Goal: Task Accomplishment & Management: Complete application form

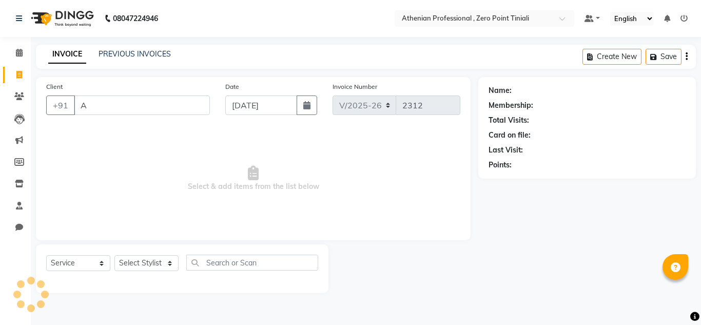
select select "8300"
select select "service"
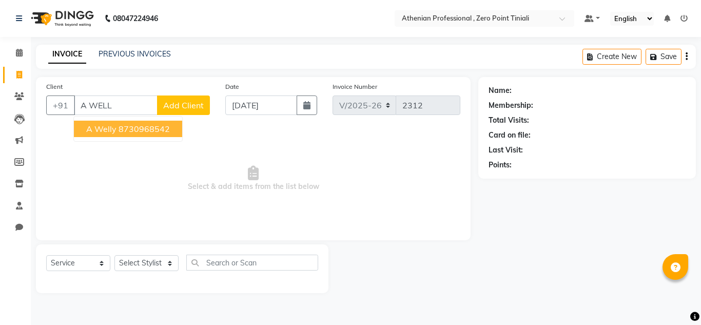
click at [128, 127] on ngb-highlight "8730968542" at bounding box center [144, 129] width 51 height 10
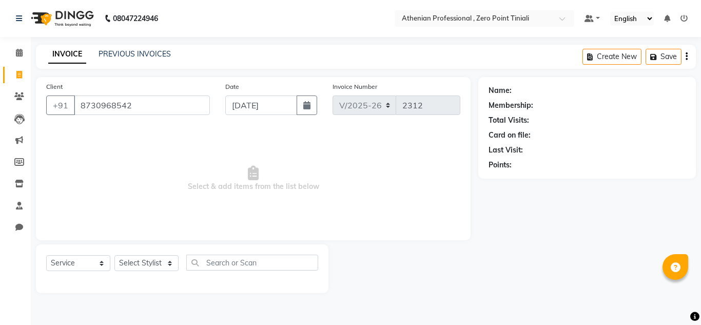
type input "8730968542"
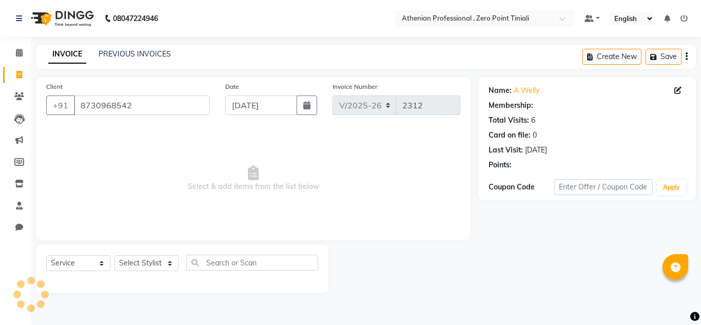
select select "1: Object"
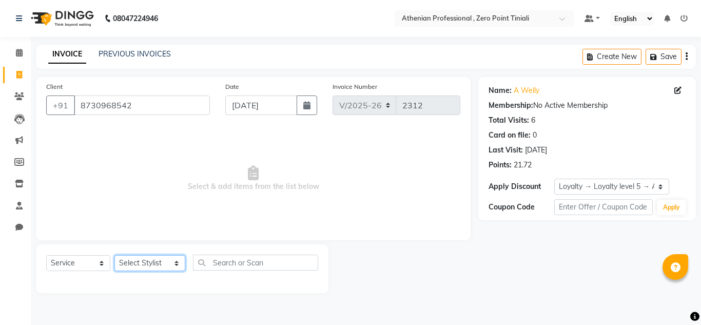
click at [137, 259] on select "Select Stylist [PERSON_NAME][MEDICAL_DATA] Admin [PERSON_NAME] BIHAM LINDUM NEM…" at bounding box center [149, 263] width 71 height 16
select select "80204"
click at [114, 255] on select "Select Stylist [PERSON_NAME][MEDICAL_DATA] Admin [PERSON_NAME] BIHAM LINDUM NEM…" at bounding box center [149, 263] width 71 height 16
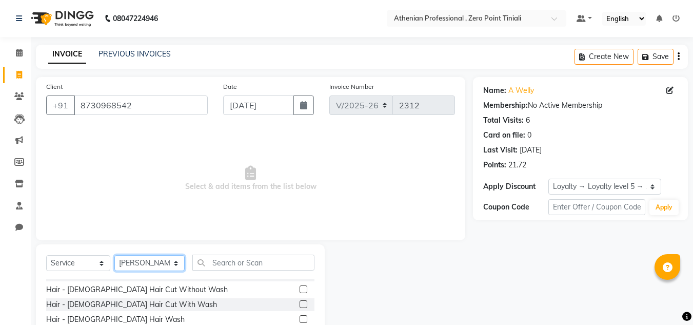
scroll to position [70, 0]
click at [300, 304] on label at bounding box center [304, 304] width 8 height 8
click at [300, 304] on input "checkbox" at bounding box center [303, 304] width 7 height 7
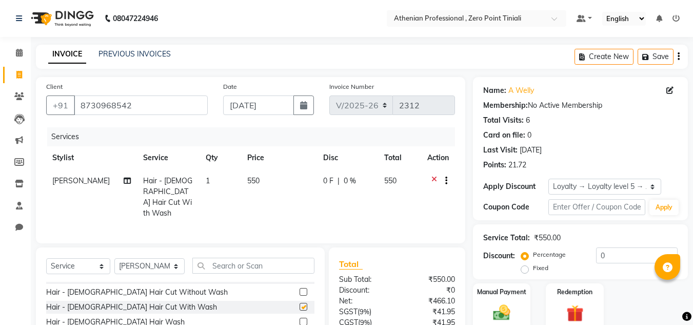
checkbox input "false"
click at [242, 261] on input "text" at bounding box center [253, 266] width 122 height 16
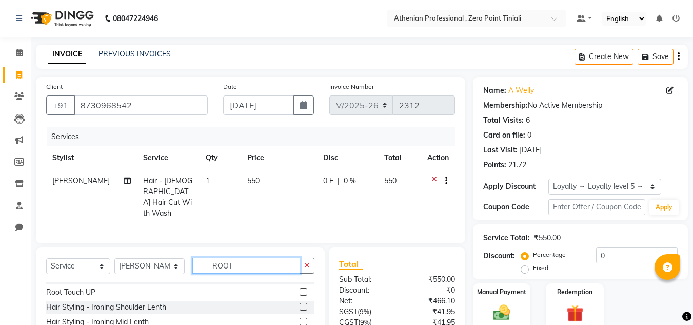
scroll to position [0, 0]
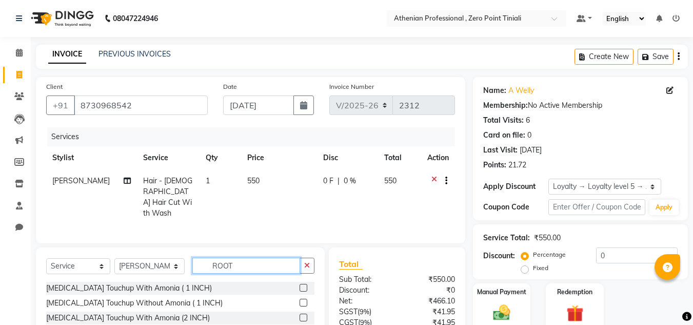
type input "ROOT"
click at [306, 299] on label at bounding box center [304, 303] width 8 height 8
click at [306, 300] on input "checkbox" at bounding box center [303, 303] width 7 height 7
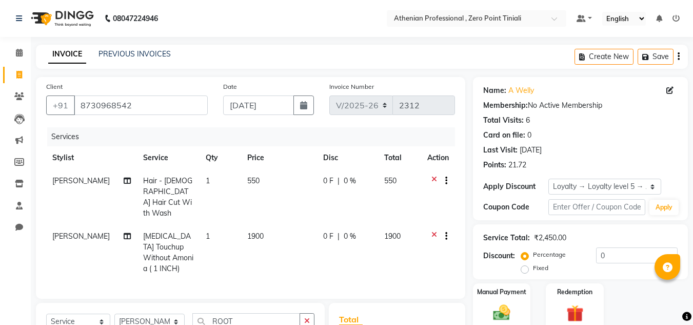
checkbox input "false"
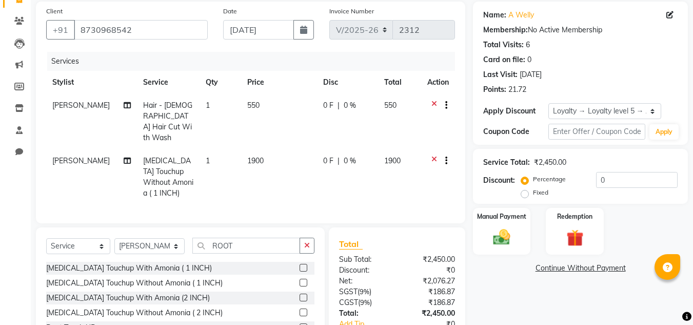
scroll to position [67, 0]
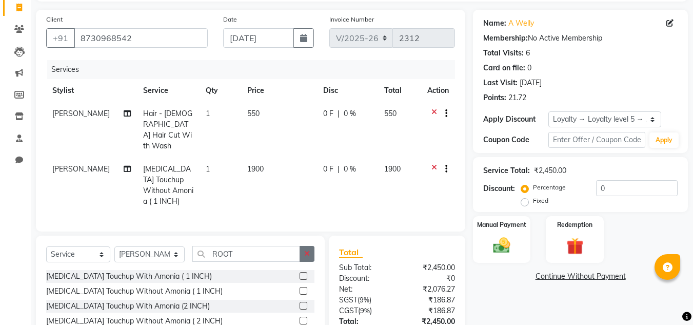
click at [307, 250] on icon "button" at bounding box center [307, 253] width 6 height 7
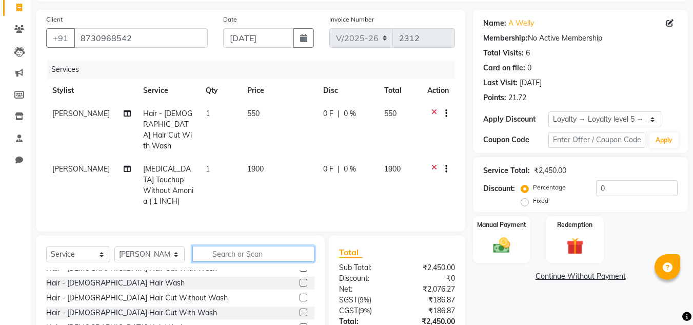
scroll to position [53, 0]
click at [300, 293] on label at bounding box center [304, 297] width 8 height 8
click at [300, 294] on input "checkbox" at bounding box center [303, 297] width 7 height 7
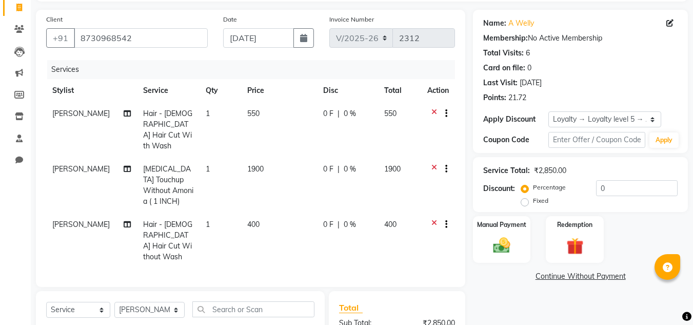
checkbox input "false"
click at [434, 112] on icon at bounding box center [435, 114] width 6 height 13
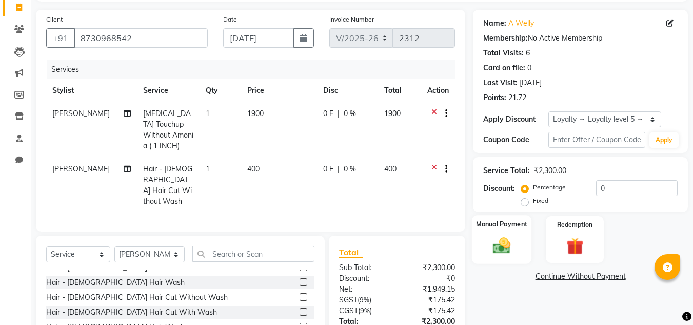
scroll to position [137, 0]
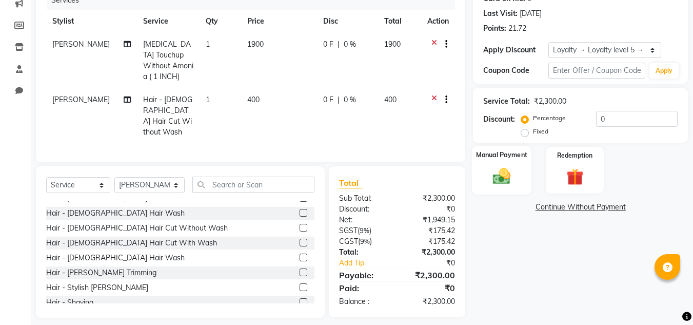
click at [504, 159] on label "Manual Payment" at bounding box center [501, 155] width 51 height 10
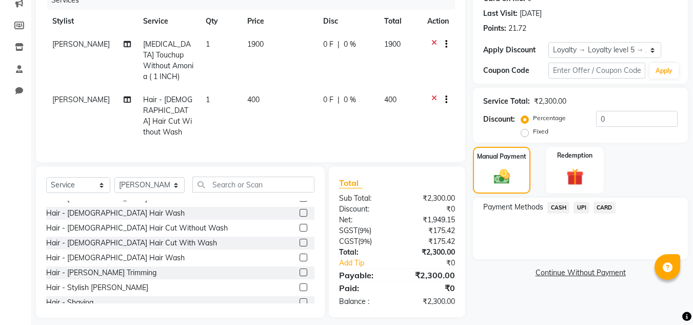
click at [581, 206] on span "UPI" at bounding box center [582, 208] width 16 height 12
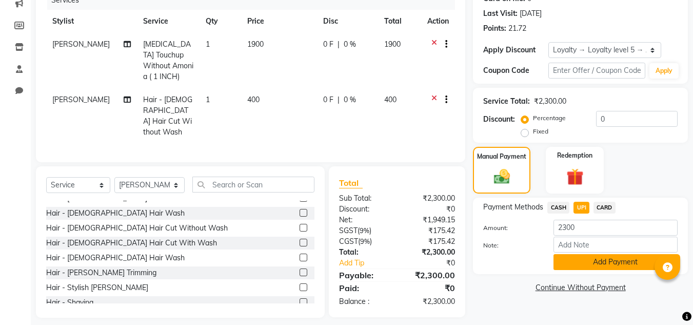
click at [584, 260] on button "Add Payment" at bounding box center [616, 262] width 124 height 16
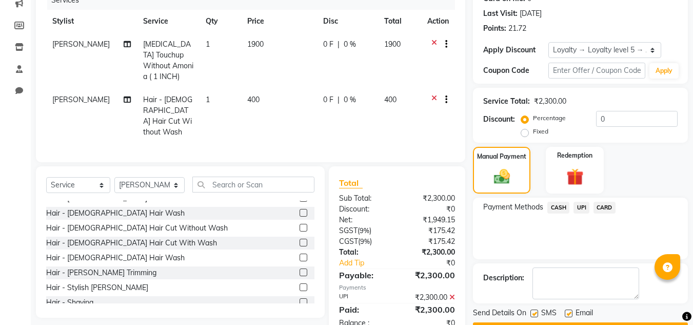
scroll to position [224, 0]
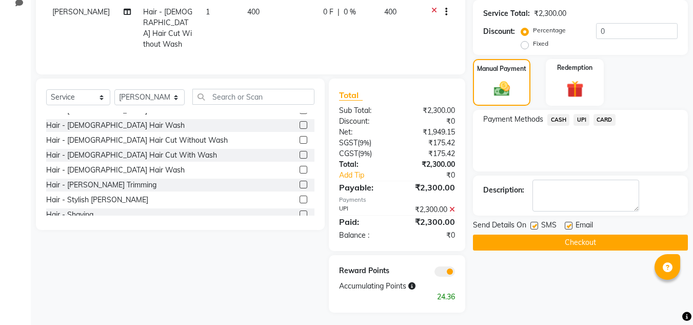
click at [571, 243] on button "Checkout" at bounding box center [580, 243] width 215 height 16
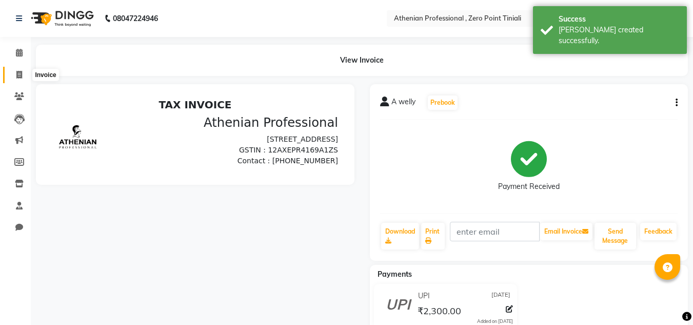
click at [16, 75] on icon at bounding box center [19, 75] width 6 height 8
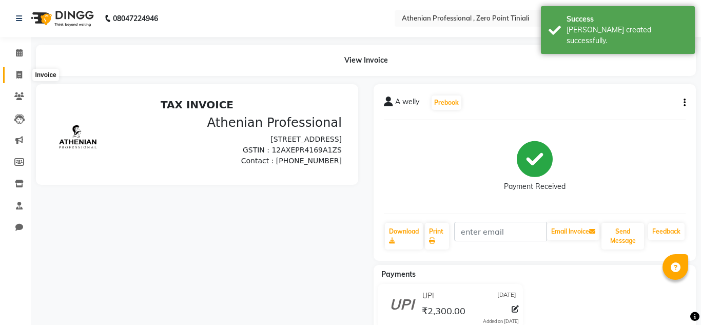
select select "service"
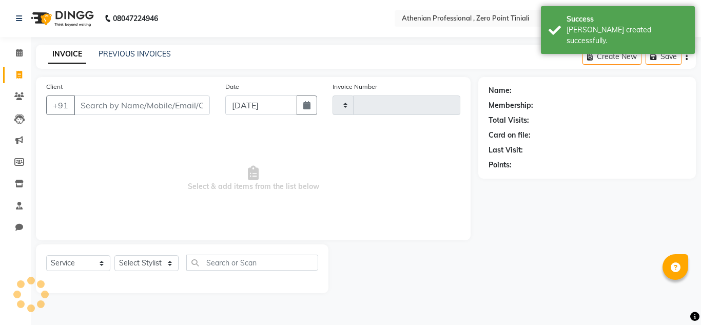
type input "8"
type input "2313"
select select "8300"
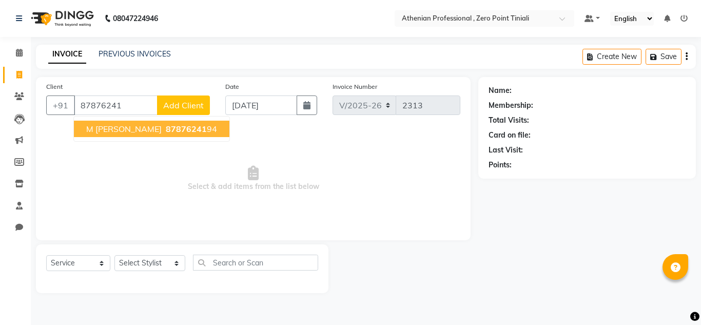
click at [171, 127] on span "87876241" at bounding box center [186, 129] width 41 height 10
type input "8787624194"
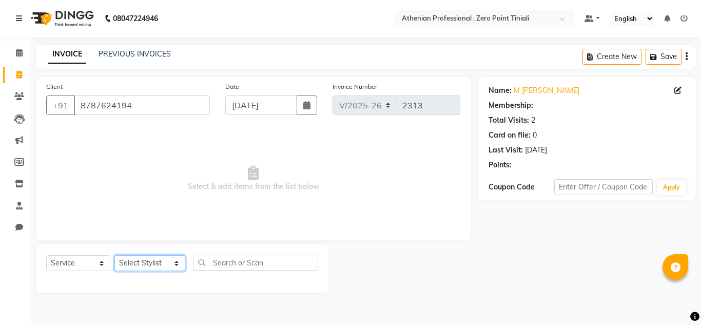
select select "1: Object"
click at [142, 262] on select "Select Stylist [PERSON_NAME][MEDICAL_DATA] Admin [PERSON_NAME] BIHAM LINDUM NEM…" at bounding box center [149, 263] width 71 height 16
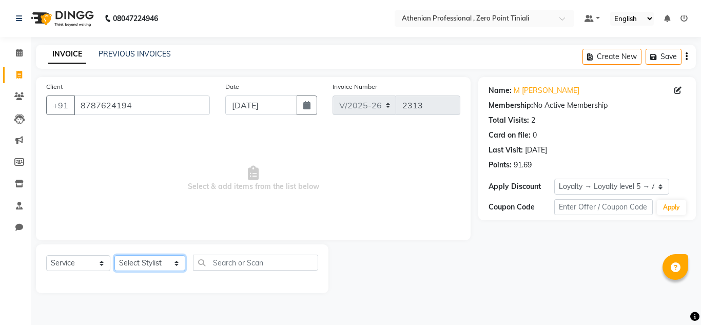
select select "80198"
click at [114, 255] on select "Select Stylist [PERSON_NAME][MEDICAL_DATA] Admin [PERSON_NAME] BIHAM LINDUM NEM…" at bounding box center [149, 263] width 71 height 16
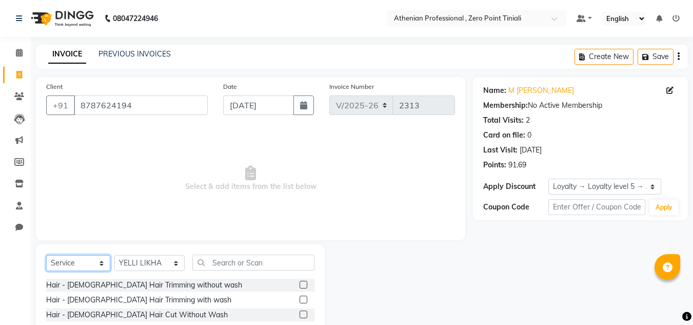
click at [70, 269] on select "Select Service Product Membership Package Voucher Prepaid Gift Card" at bounding box center [78, 263] width 64 height 16
select select "product"
click at [46, 255] on select "Select Service Product Membership Package Voucher Prepaid Gift Card" at bounding box center [78, 263] width 64 height 16
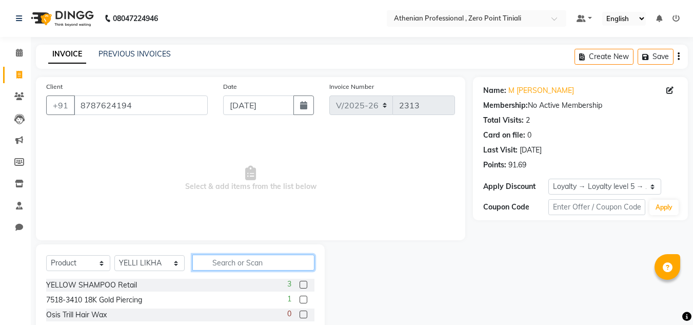
click at [220, 258] on input "text" at bounding box center [253, 263] width 122 height 16
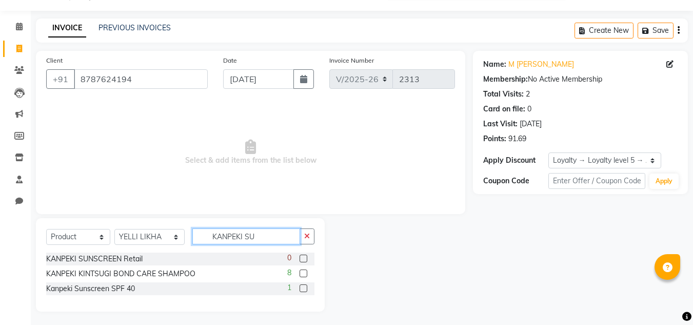
type input "KANPEKI SU"
click at [305, 289] on label at bounding box center [304, 288] width 8 height 8
click at [305, 289] on input "checkbox" at bounding box center [303, 288] width 7 height 7
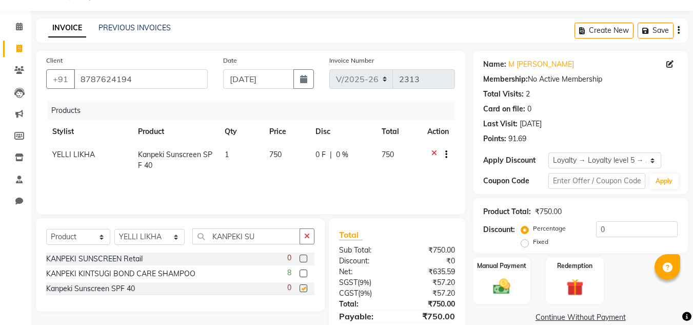
checkbox input "false"
drag, startPoint x: 261, startPoint y: 234, endPoint x: 142, endPoint y: 240, distance: 119.8
click at [142, 240] on div "Select Service Product Membership Package Voucher Prepaid Gift Card Select Styl…" at bounding box center [180, 240] width 268 height 24
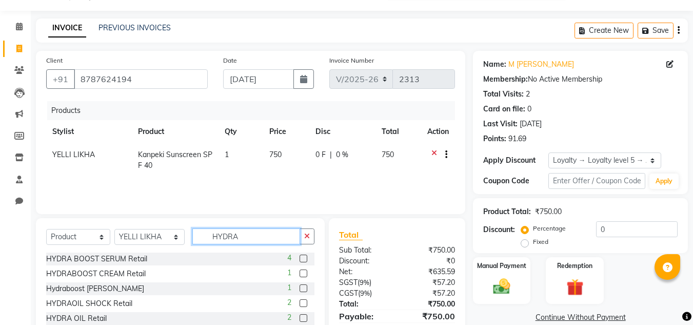
type input "HYDRA"
click at [300, 276] on label at bounding box center [304, 273] width 8 height 8
click at [300, 276] on input "checkbox" at bounding box center [303, 273] width 7 height 7
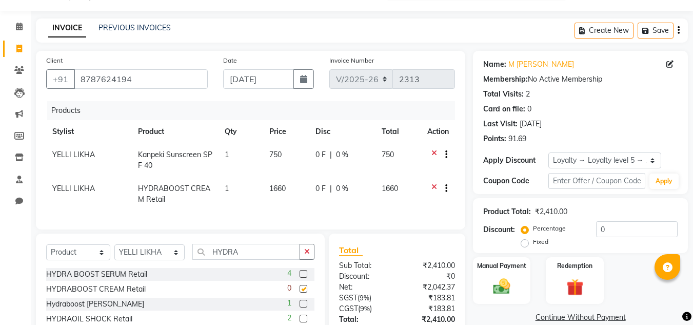
checkbox input "false"
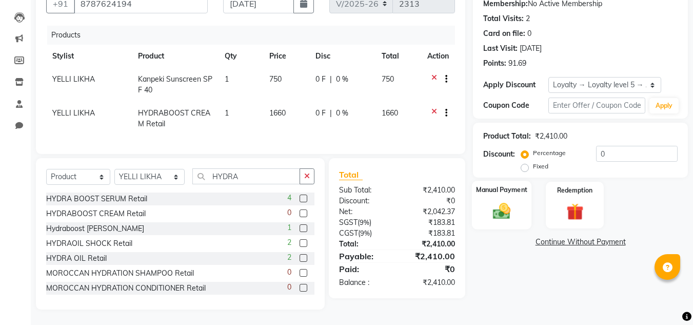
click at [514, 202] on img at bounding box center [502, 211] width 29 height 21
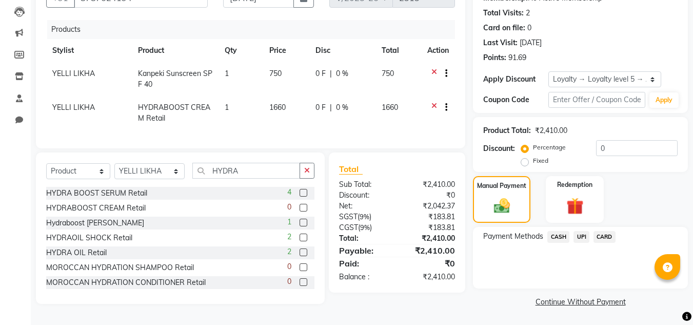
click at [582, 233] on span "UPI" at bounding box center [582, 237] width 16 height 12
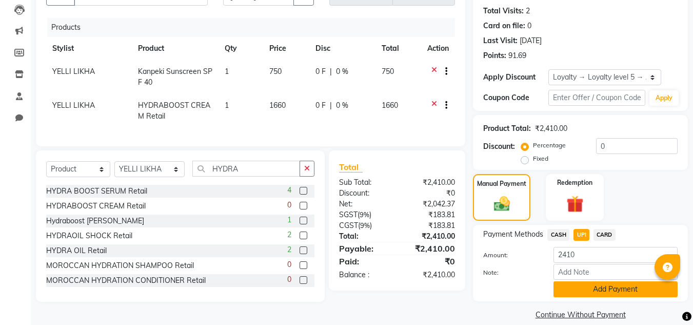
click at [605, 286] on button "Add Payment" at bounding box center [616, 289] width 124 height 16
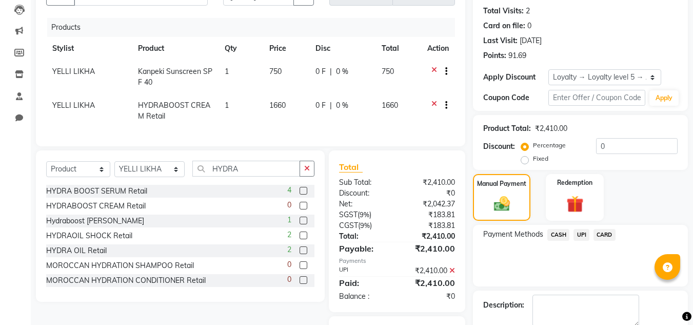
scroll to position [170, 0]
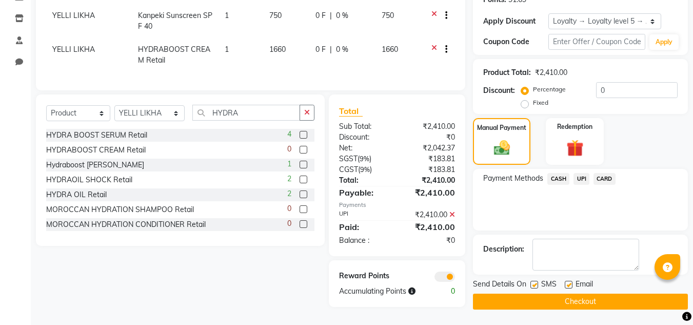
click at [597, 302] on button "Checkout" at bounding box center [580, 302] width 215 height 16
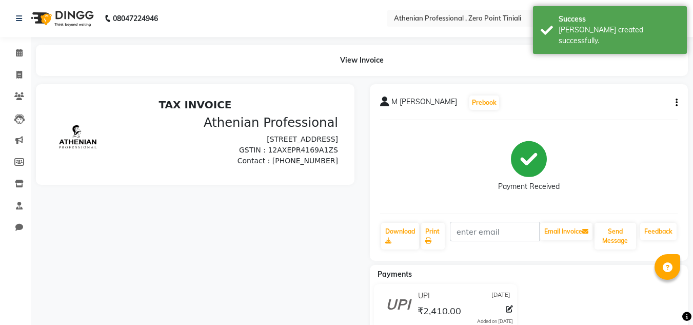
click at [16, 64] on li "Invoice" at bounding box center [15, 75] width 31 height 22
click at [21, 71] on icon at bounding box center [19, 75] width 6 height 8
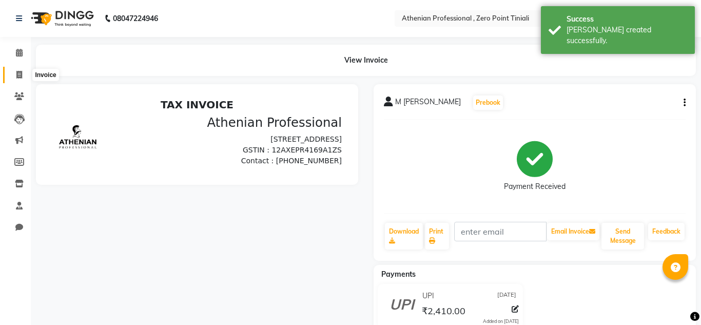
select select "service"
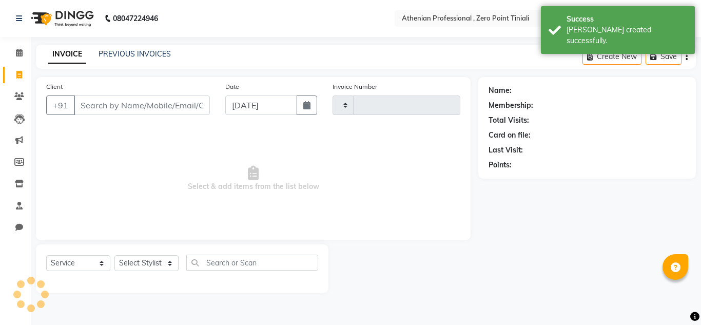
type input "2314"
select select "8300"
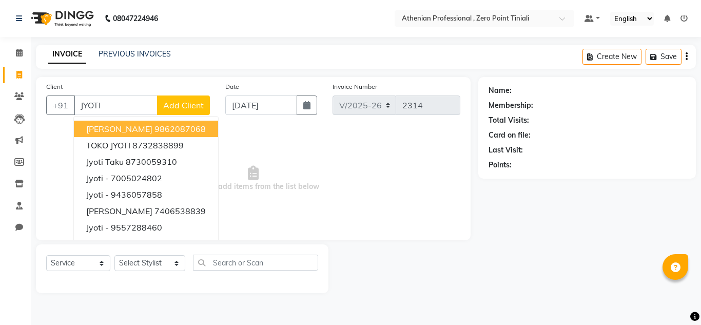
click at [152, 125] on span "[PERSON_NAME]" at bounding box center [119, 129] width 66 height 10
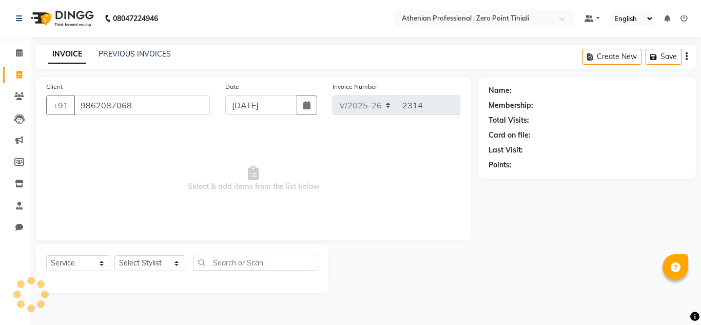
type input "9862087068"
select select "1: Object"
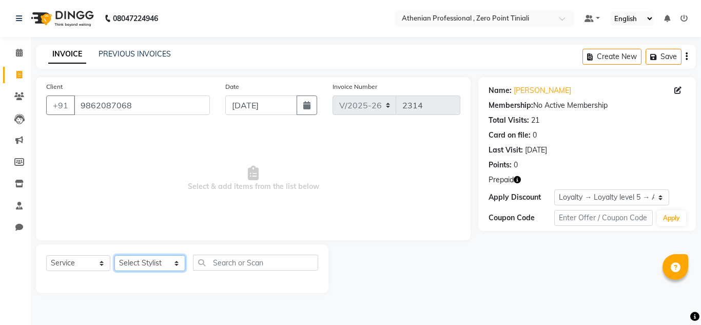
click at [150, 262] on select "Select Stylist [PERSON_NAME][MEDICAL_DATA] Admin [PERSON_NAME] BIHAM LINDUM NEM…" at bounding box center [149, 263] width 71 height 16
select select "80048"
click at [114, 255] on select "Select Stylist [PERSON_NAME][MEDICAL_DATA] Admin [PERSON_NAME] BIHAM LINDUM NEM…" at bounding box center [149, 263] width 71 height 16
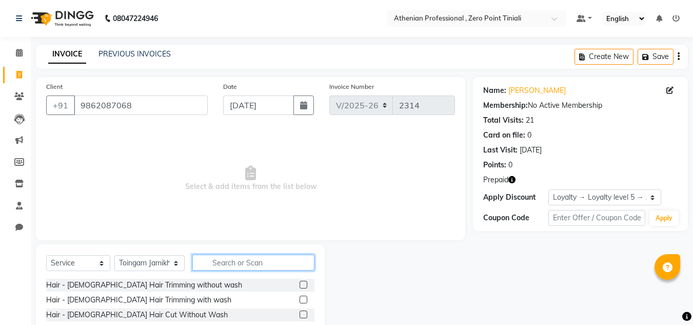
click at [230, 264] on input "text" at bounding box center [253, 263] width 122 height 16
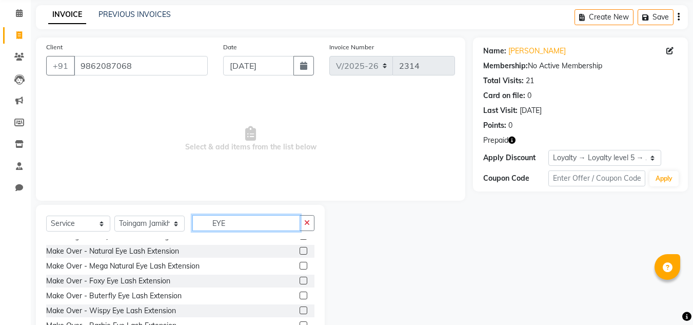
scroll to position [24, 0]
type input "EYE"
click at [300, 249] on label at bounding box center [304, 251] width 8 height 8
click at [300, 249] on input "checkbox" at bounding box center [303, 251] width 7 height 7
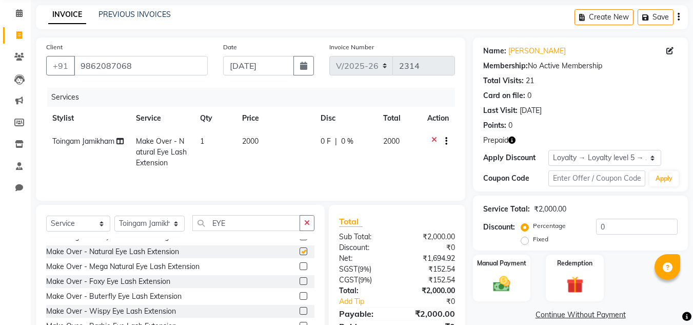
checkbox input "false"
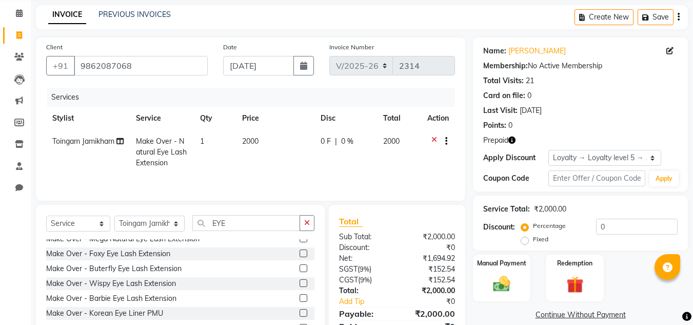
scroll to position [52, 0]
click at [255, 138] on span "2000" at bounding box center [250, 141] width 16 height 9
select select "80048"
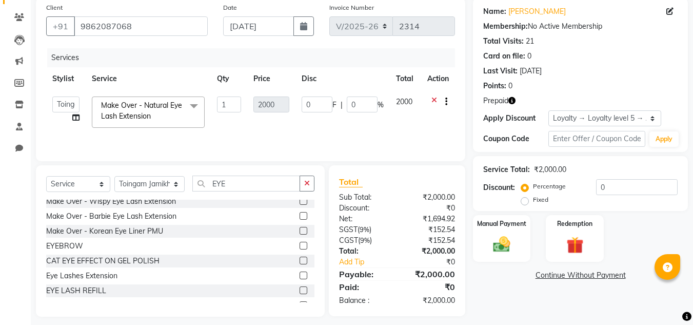
scroll to position [121, 0]
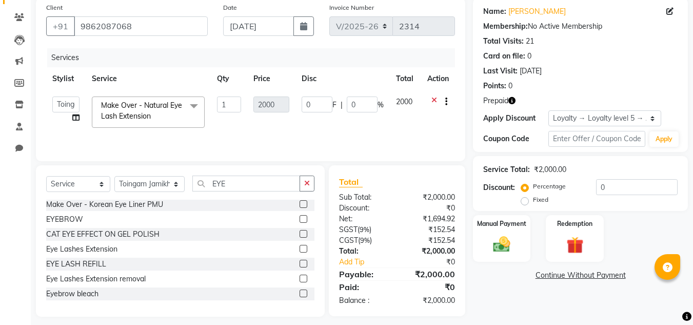
click at [300, 251] on label at bounding box center [304, 249] width 8 height 8
click at [300, 251] on input "checkbox" at bounding box center [303, 249] width 7 height 7
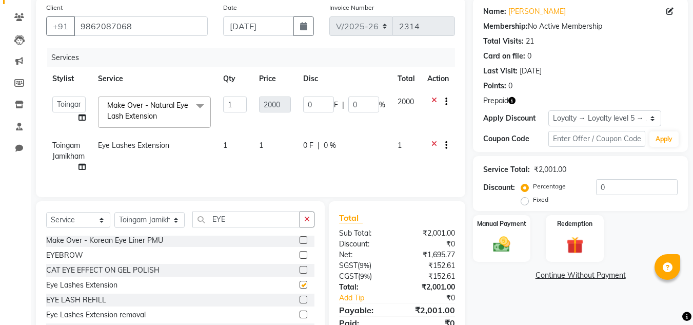
checkbox input "false"
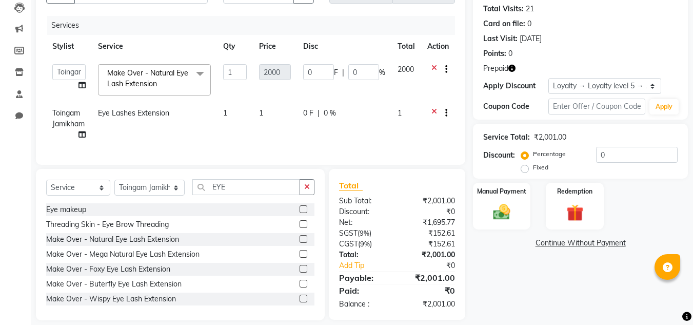
scroll to position [0, 0]
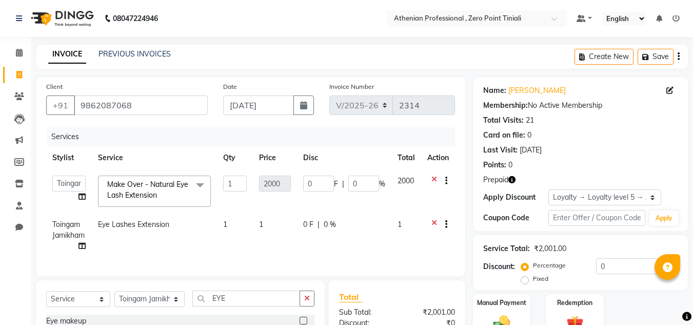
click at [433, 222] on icon at bounding box center [435, 225] width 6 height 13
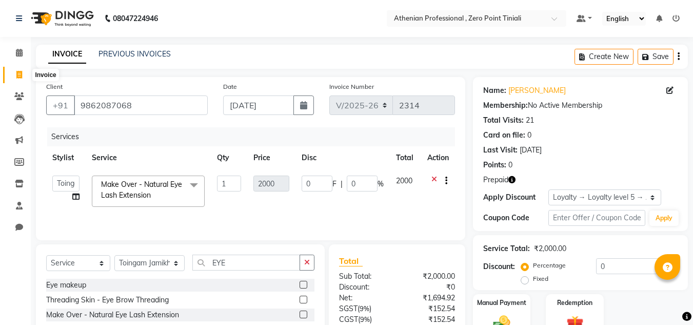
click at [20, 72] on icon at bounding box center [19, 75] width 6 height 8
select select "service"
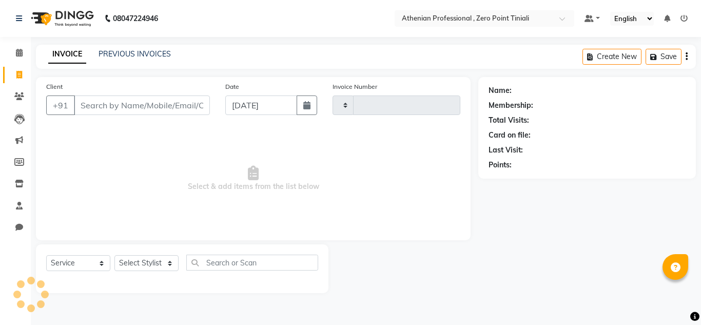
type input "2314"
select select "8300"
click at [399, 67] on div "INVOICE PREVIOUS INVOICES Create New Save" at bounding box center [366, 57] width 660 height 24
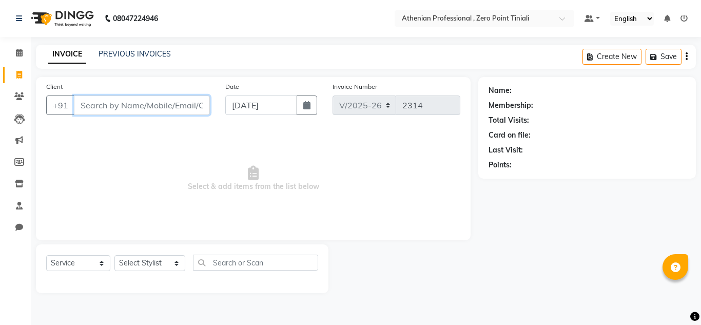
click at [139, 108] on input "Client" at bounding box center [142, 105] width 136 height 20
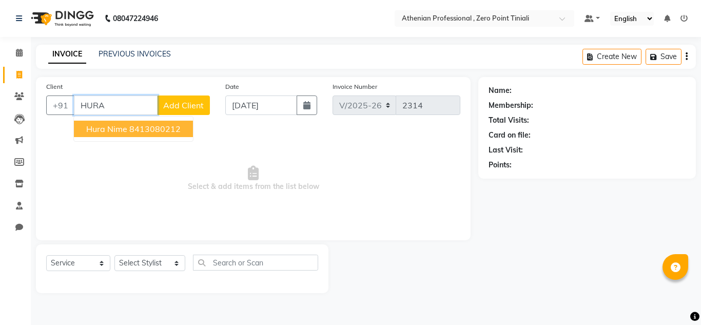
click at [124, 127] on span "Hura Nime" at bounding box center [106, 129] width 41 height 10
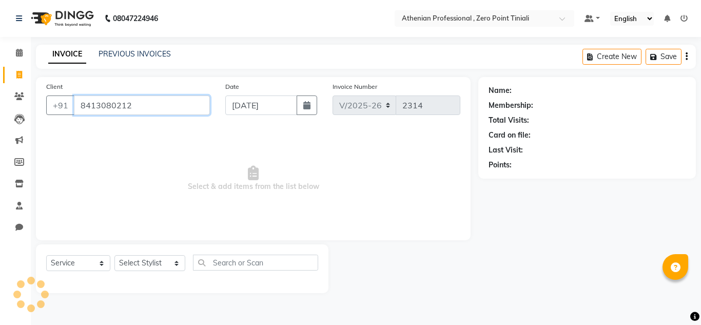
type input "8413080212"
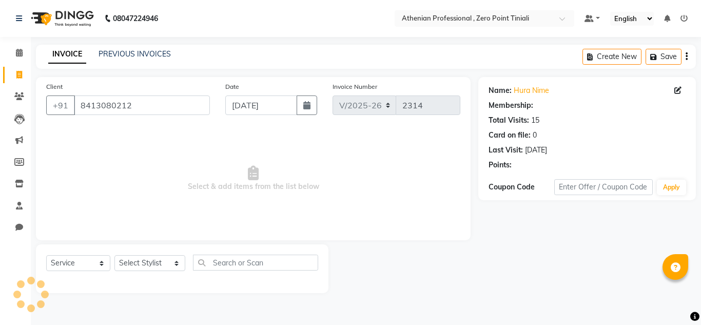
select select "1: Object"
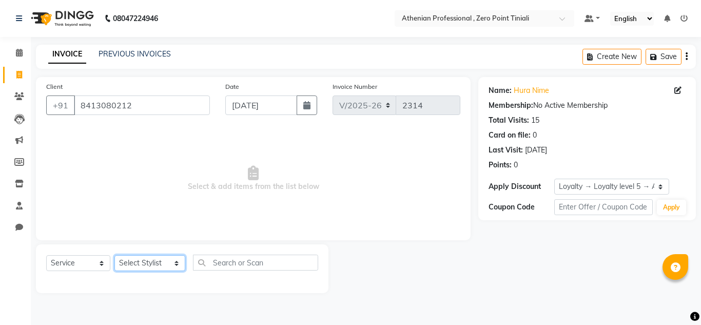
click at [145, 260] on select "Select Stylist [PERSON_NAME][MEDICAL_DATA] Admin [PERSON_NAME] BIHAM LINDUM NEM…" at bounding box center [149, 263] width 71 height 16
select select "80201"
click at [114, 255] on select "Select Stylist [PERSON_NAME][MEDICAL_DATA] Admin [PERSON_NAME] BIHAM LINDUM NEM…" at bounding box center [149, 263] width 71 height 16
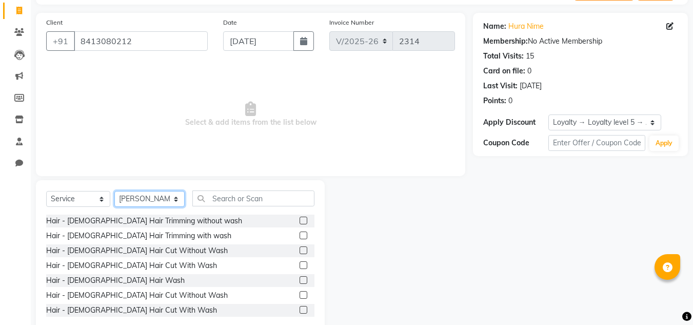
scroll to position [65, 0]
click at [300, 278] on label at bounding box center [304, 280] width 8 height 8
click at [300, 278] on input "checkbox" at bounding box center [303, 280] width 7 height 7
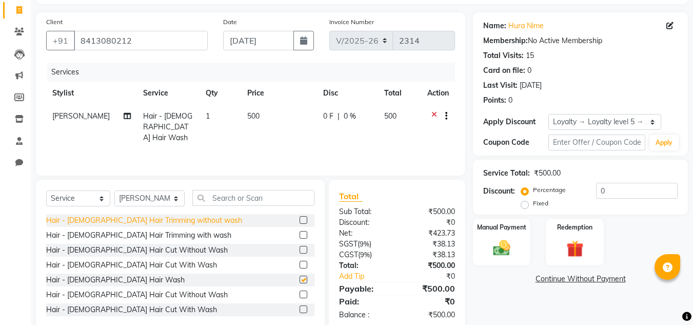
checkbox input "false"
click at [139, 200] on select "Select Stylist [PERSON_NAME][MEDICAL_DATA] Admin [PERSON_NAME] BIHAM LINDUM NEM…" at bounding box center [149, 198] width 70 height 16
select select "82577"
click at [114, 190] on select "Select Stylist [PERSON_NAME][MEDICAL_DATA] Admin [PERSON_NAME] BIHAM LINDUM NEM…" at bounding box center [149, 198] width 70 height 16
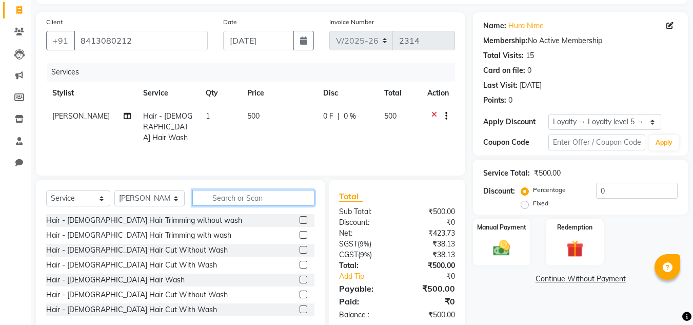
click at [230, 201] on input "text" at bounding box center [253, 198] width 122 height 16
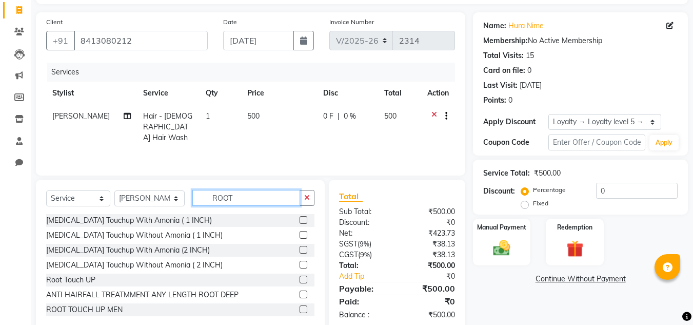
type input "ROOT"
click at [300, 219] on label at bounding box center [304, 220] width 8 height 8
click at [300, 219] on input "checkbox" at bounding box center [303, 220] width 7 height 7
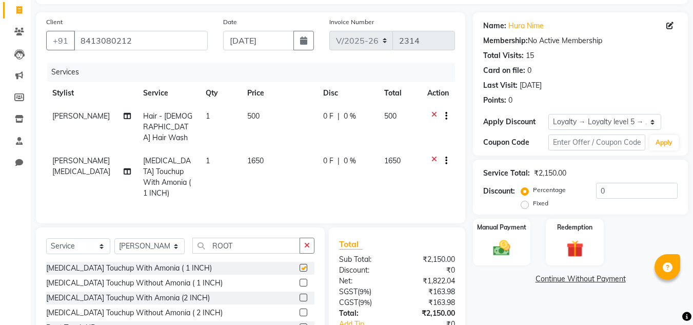
checkbox input "false"
click at [509, 233] on div "Manual Payment" at bounding box center [502, 242] width 60 height 49
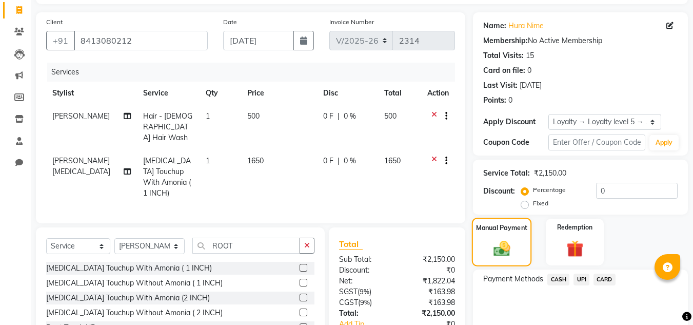
scroll to position [120, 0]
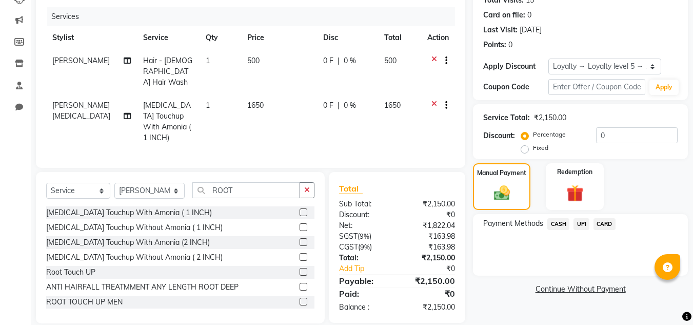
click at [555, 224] on span "CASH" at bounding box center [559, 224] width 22 height 12
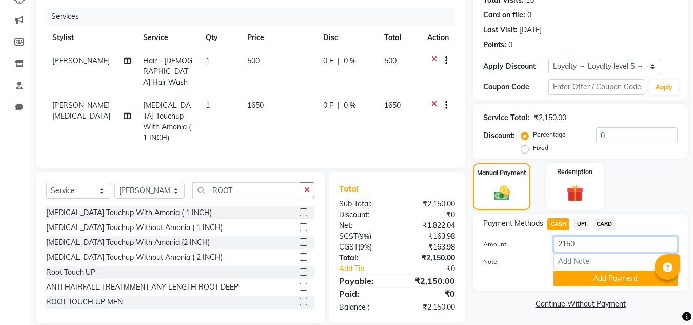
click at [593, 238] on input "2150" at bounding box center [616, 244] width 124 height 16
type input "2000"
click at [599, 277] on button "Add Payment" at bounding box center [616, 278] width 124 height 16
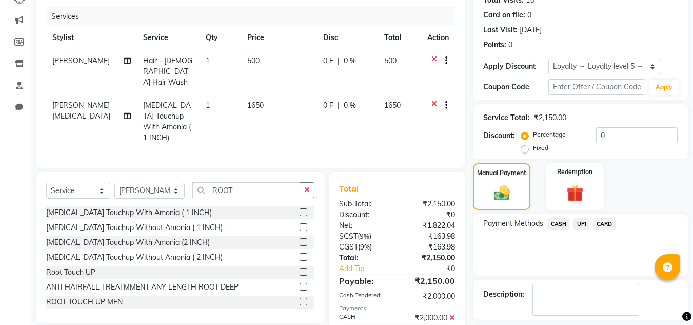
click at [588, 223] on span "UPI" at bounding box center [582, 224] width 16 height 12
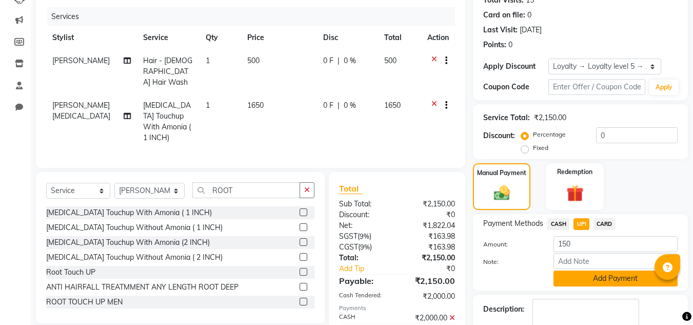
click at [591, 283] on button "Add Payment" at bounding box center [616, 278] width 124 height 16
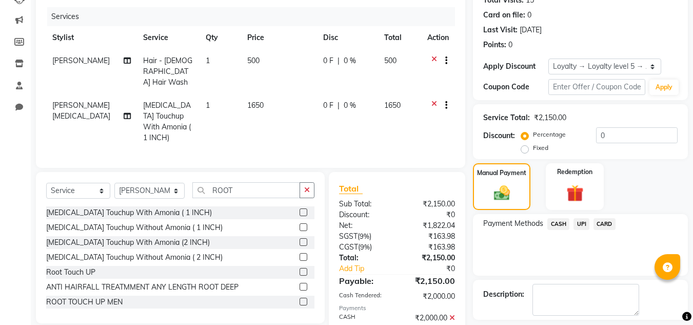
scroll to position [228, 0]
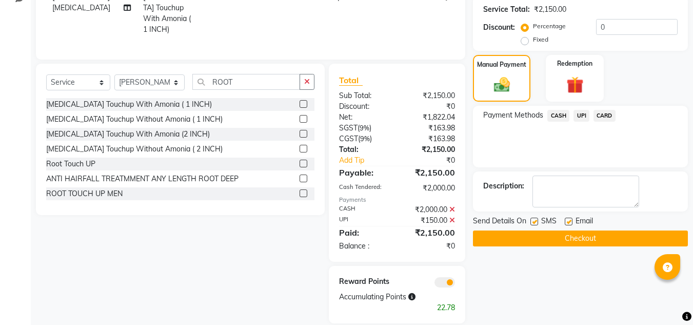
click at [592, 241] on button "Checkout" at bounding box center [580, 238] width 215 height 16
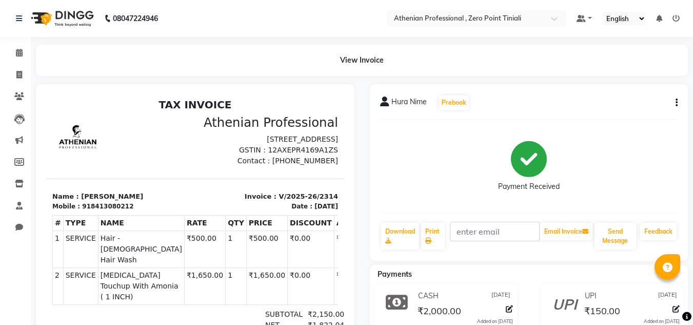
click at [676, 18] on icon at bounding box center [676, 18] width 7 height 7
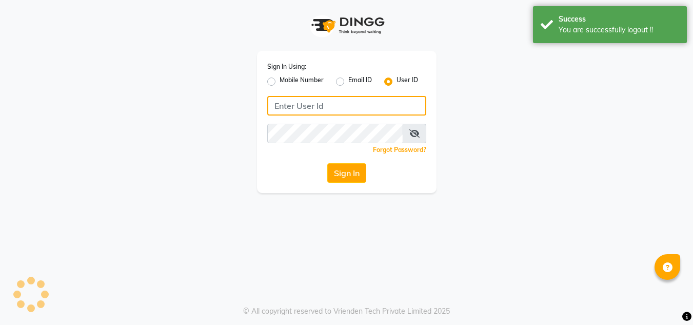
type input "[DEMOGRAPHIC_DATA]"
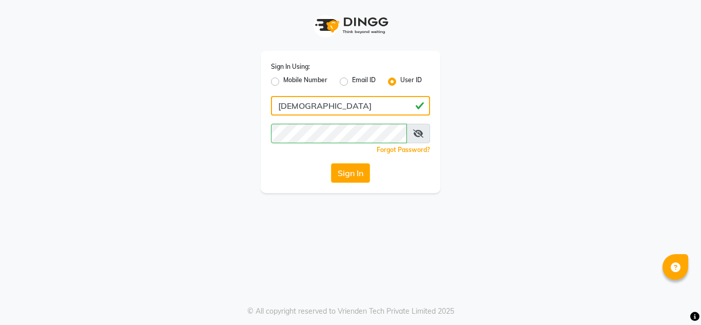
click at [376, 110] on input "[DEMOGRAPHIC_DATA]" at bounding box center [350, 106] width 159 height 20
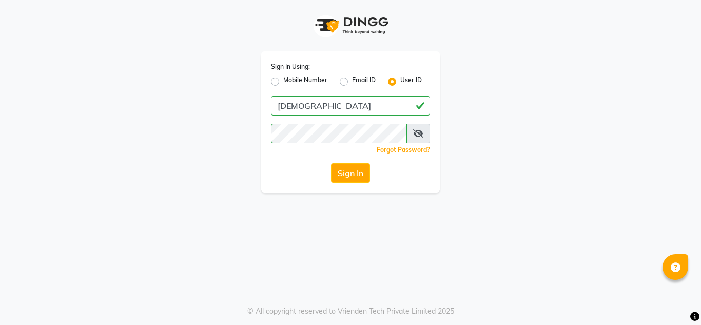
click at [282, 163] on div "Sign In Using: Mobile Number Email ID User ID [DEMOGRAPHIC_DATA] Remember me Fo…" at bounding box center [351, 122] width 180 height 142
click at [343, 169] on button "Sign In" at bounding box center [350, 173] width 39 height 20
